Goal: Find specific page/section: Find specific page/section

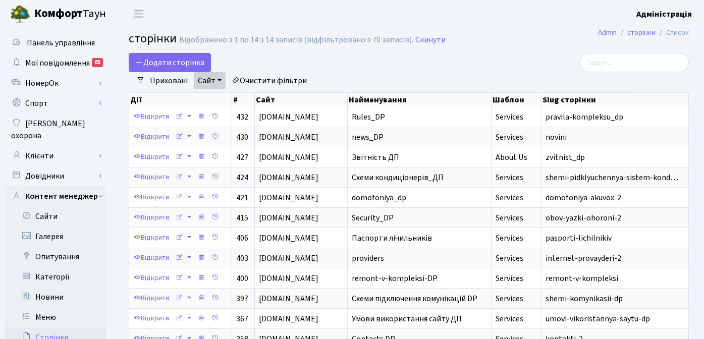
select select "25"
click at [54, 146] on link "Клієнти" at bounding box center [55, 156] width 101 height 20
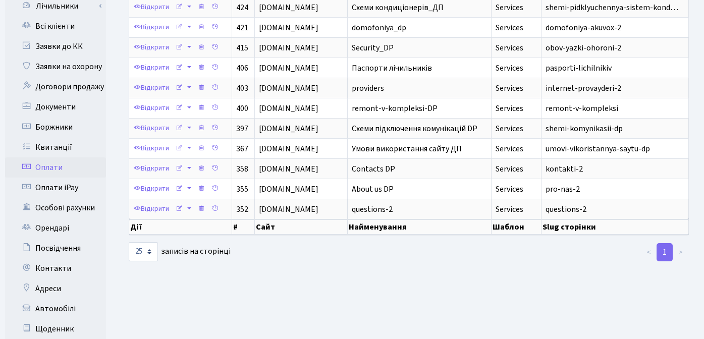
scroll to position [172, 0]
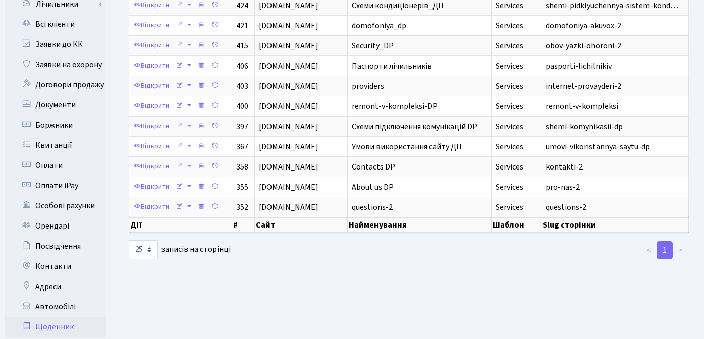
click at [58, 317] on link "Щоденник" at bounding box center [55, 327] width 101 height 20
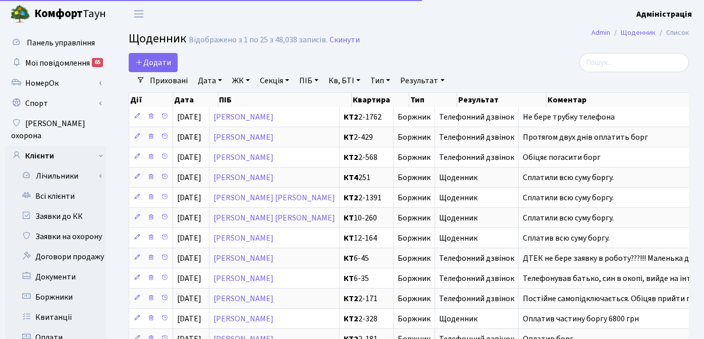
select select "25"
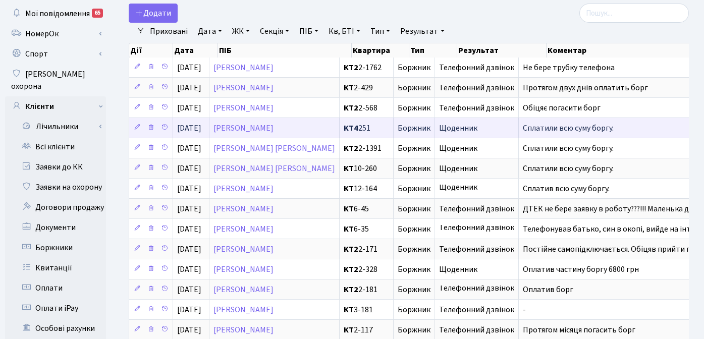
scroll to position [47, 0]
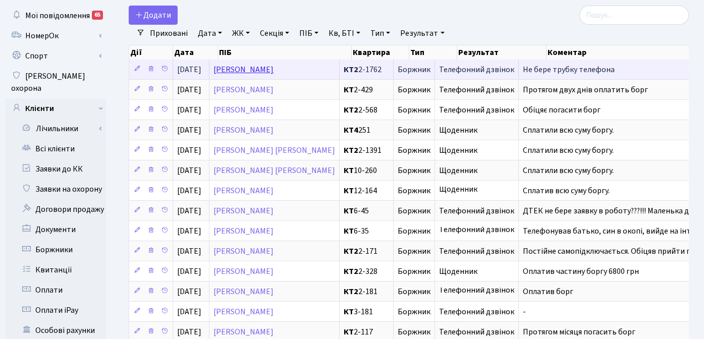
click at [274, 71] on link "[PERSON_NAME]" at bounding box center [243, 69] width 60 height 11
